Goal: Transaction & Acquisition: Download file/media

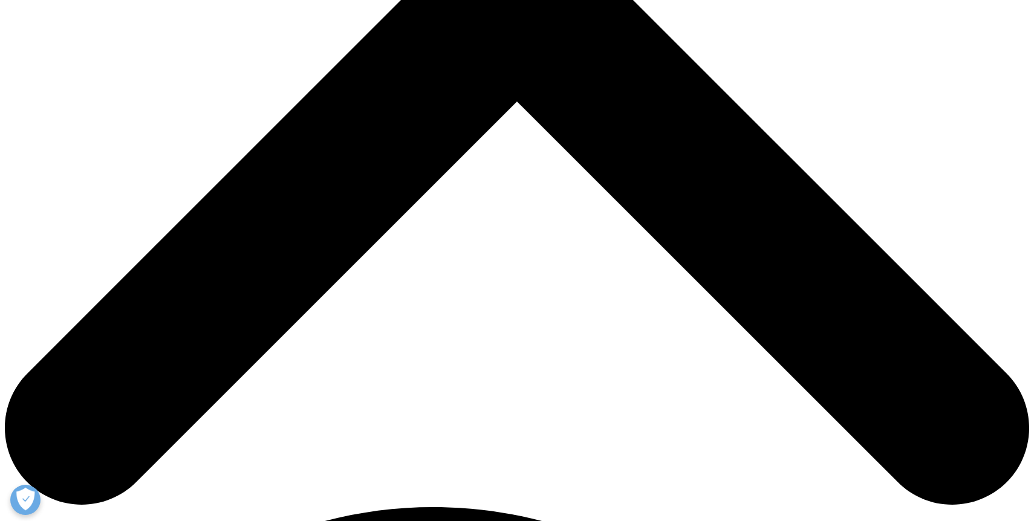
scroll to position [132, 714]
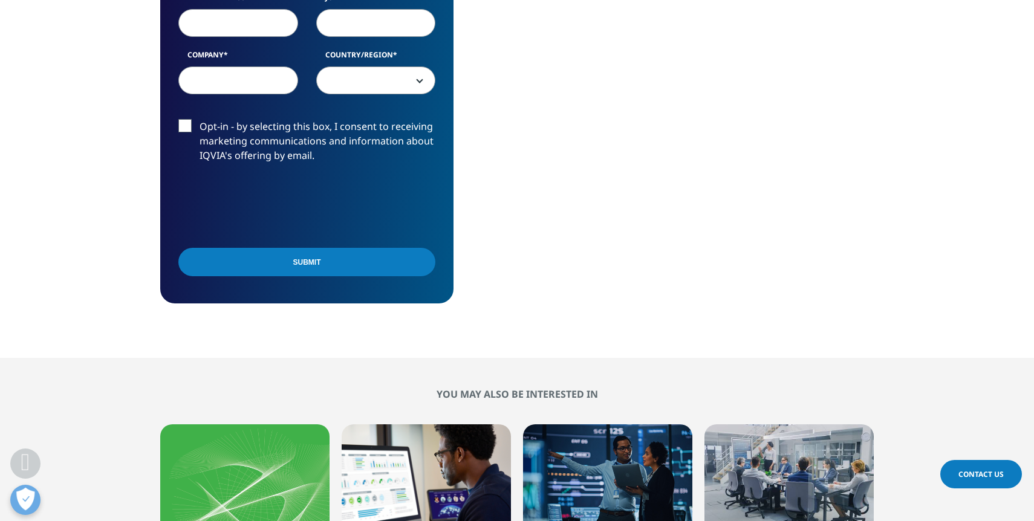
scroll to position [1087, 0]
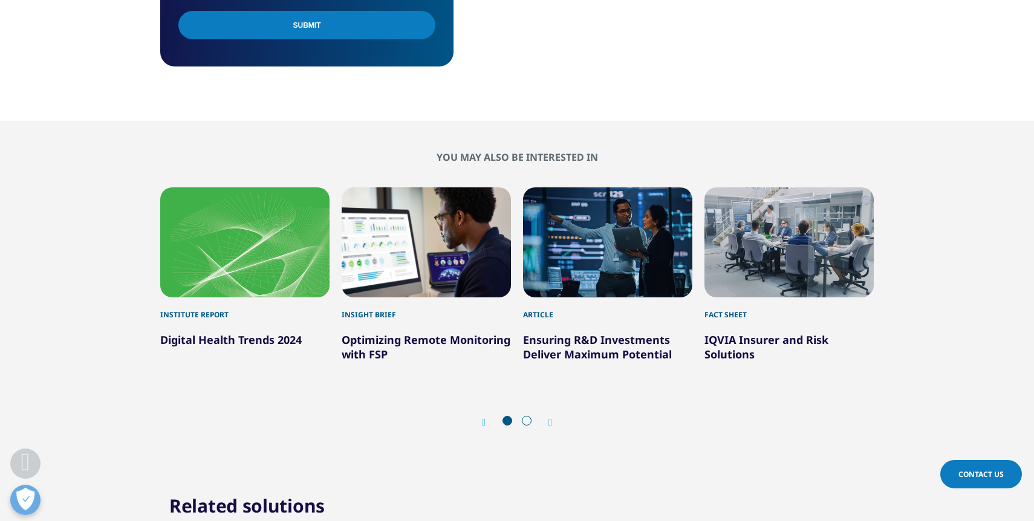
click at [743, 346] on link "IQVIA Insurer and Risk Solutions" at bounding box center [767, 347] width 124 height 29
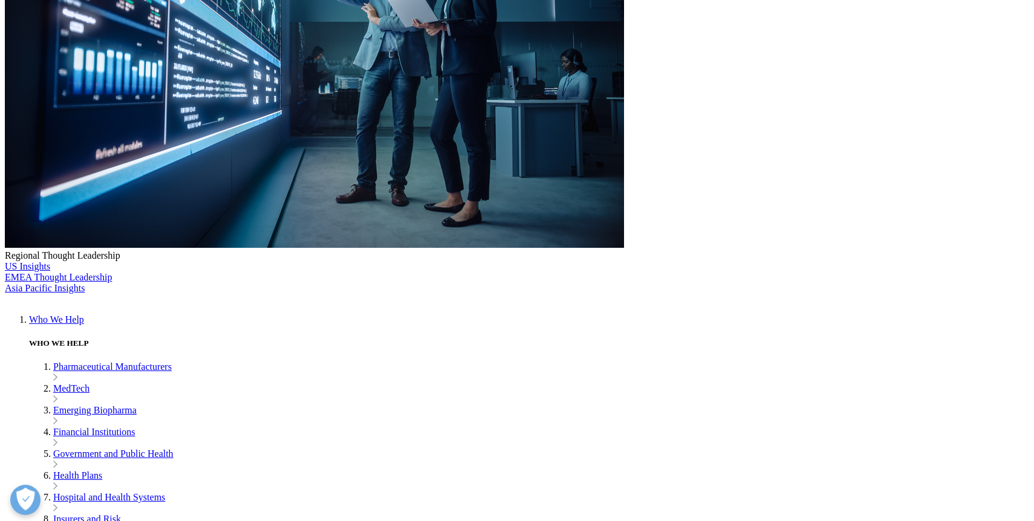
scroll to position [331, 0]
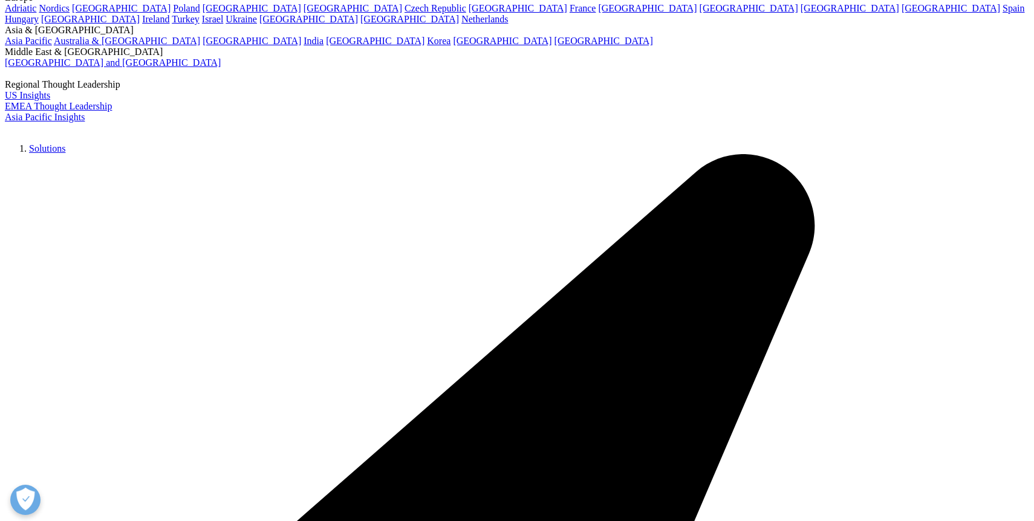
scroll to position [93, 0]
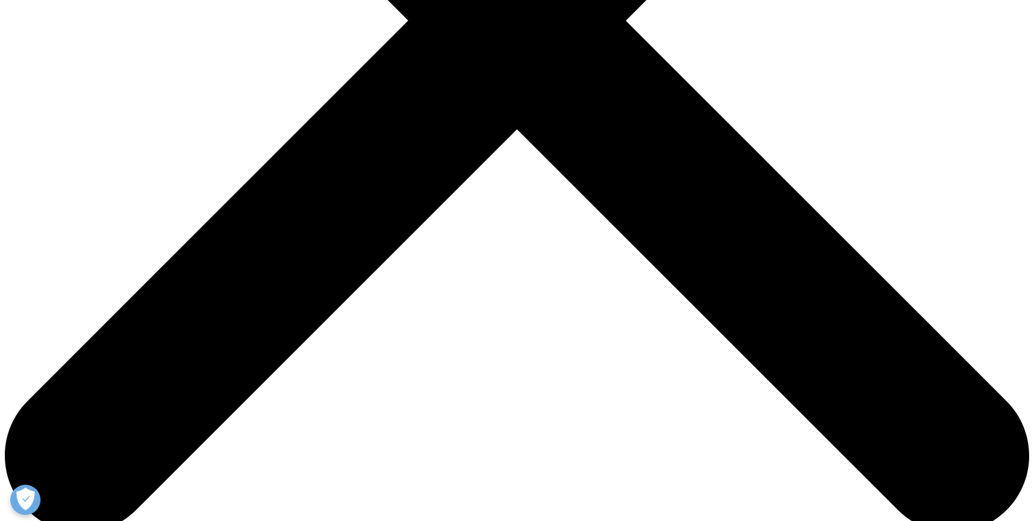
scroll to position [471, 0]
